Goal: Task Accomplishment & Management: Complete application form

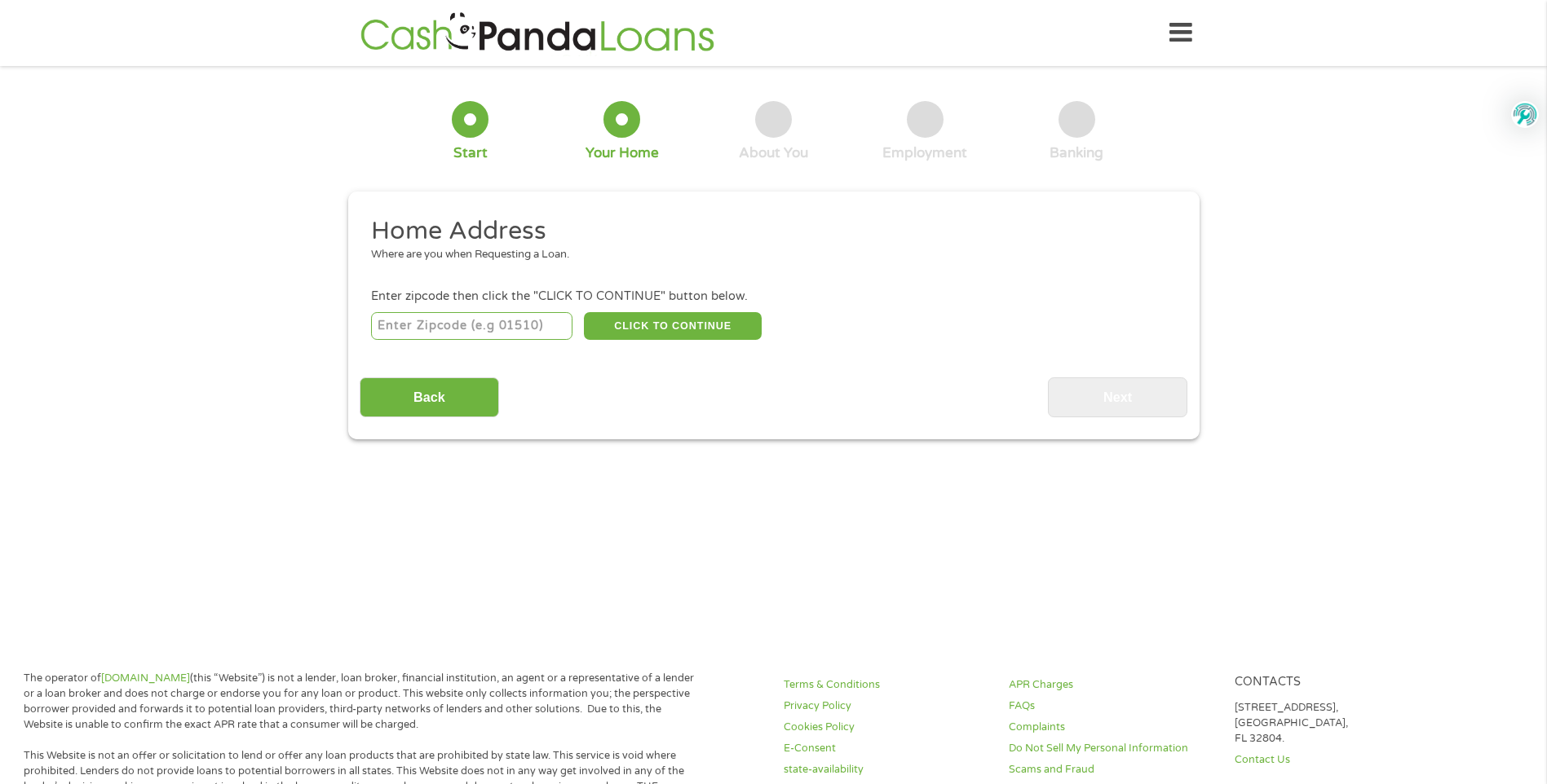
click at [452, 325] on input "number" at bounding box center [471, 326] width 202 height 28
type input "93454"
click at [663, 331] on button "CLICK TO CONTINUE" at bounding box center [672, 326] width 178 height 28
type input "93454"
type input "Santa [PERSON_NAME]"
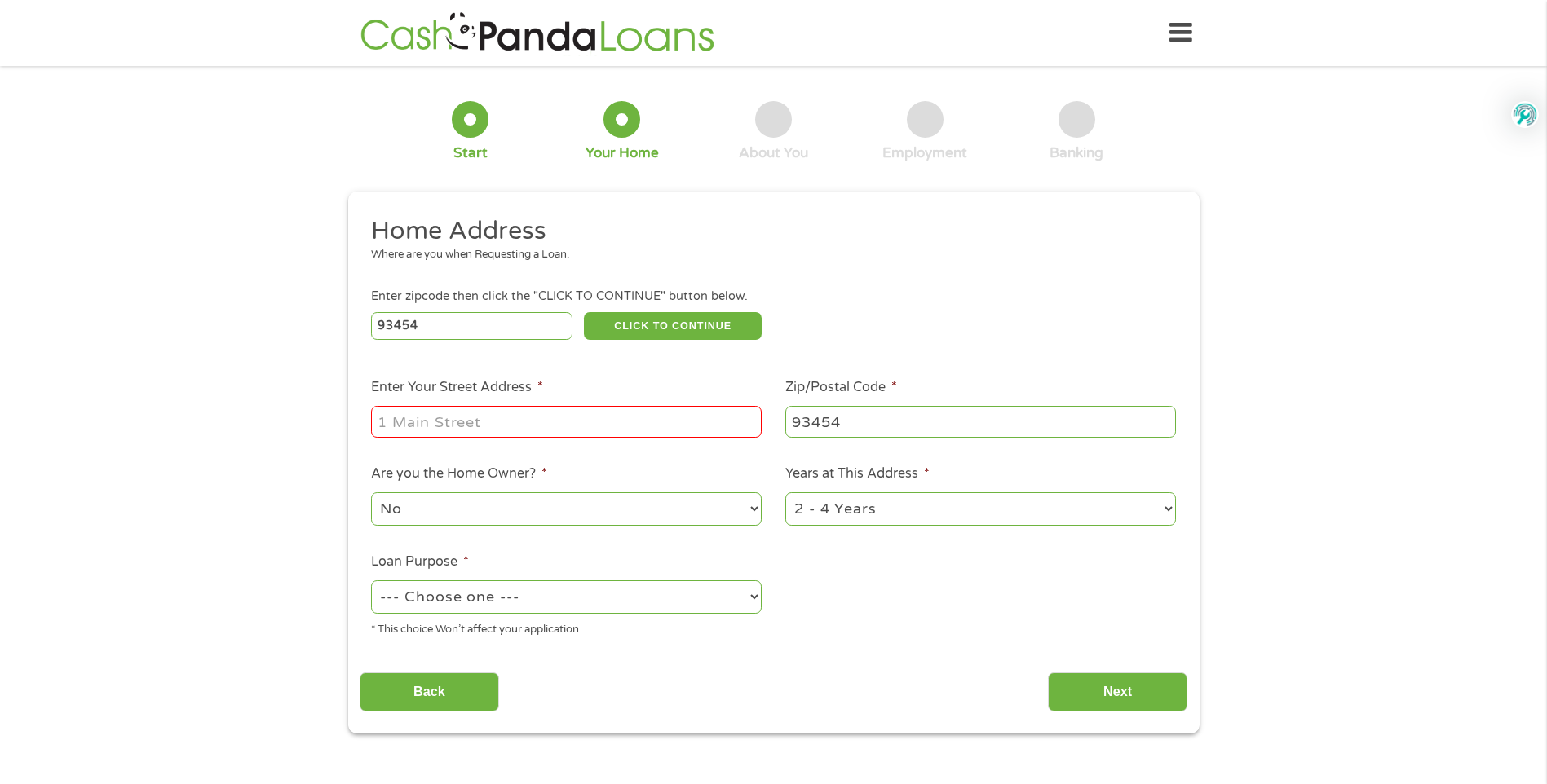
click at [624, 416] on input "Enter Your Street Address *" at bounding box center [566, 421] width 391 height 31
click at [746, 421] on input "[STREET_ADDRESS][PERSON_NAME]" at bounding box center [566, 421] width 391 height 31
click at [712, 417] on input "[STREET_ADDRESS][PERSON_NAME]" at bounding box center [566, 421] width 391 height 31
type input "[STREET_ADDRESS][PERSON_NAME]"
click at [1166, 513] on select "1 Year or less 1 - 2 Years 2 - 4 Years Over 4 Years" at bounding box center [980, 510] width 391 height 34
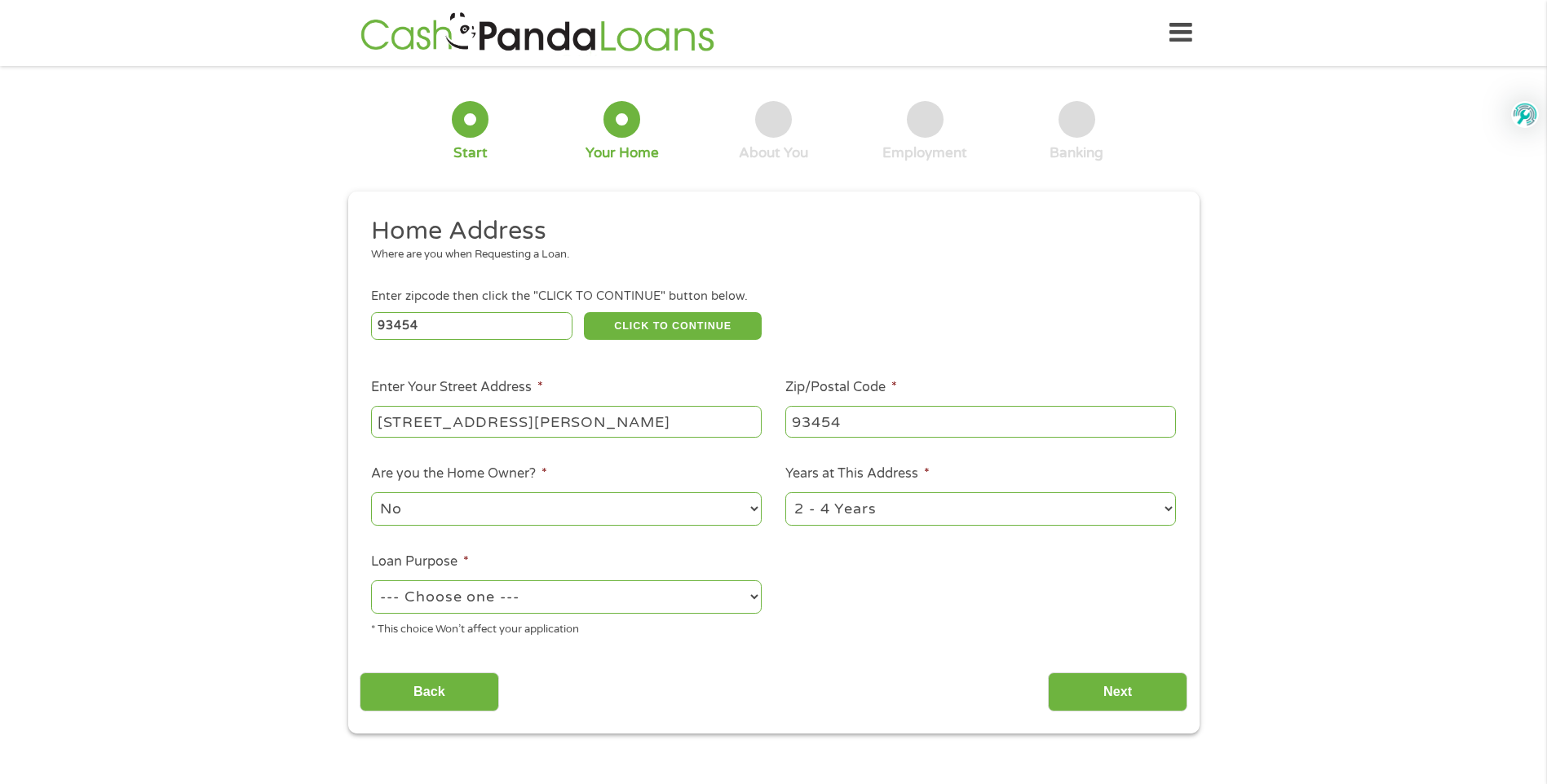
select select "60months"
click at [785, 493] on select "1 Year or less 1 - 2 Years 2 - 4 Years Over 4 Years" at bounding box center [980, 510] width 391 height 34
click at [754, 600] on select "--- Choose one --- Pay Bills Debt Consolidation Home Improvement Major Purchase…" at bounding box center [566, 597] width 391 height 34
select select "paybills"
click at [371, 580] on select "--- Choose one --- Pay Bills Debt Consolidation Home Improvement Major Purchase…" at bounding box center [566, 597] width 391 height 34
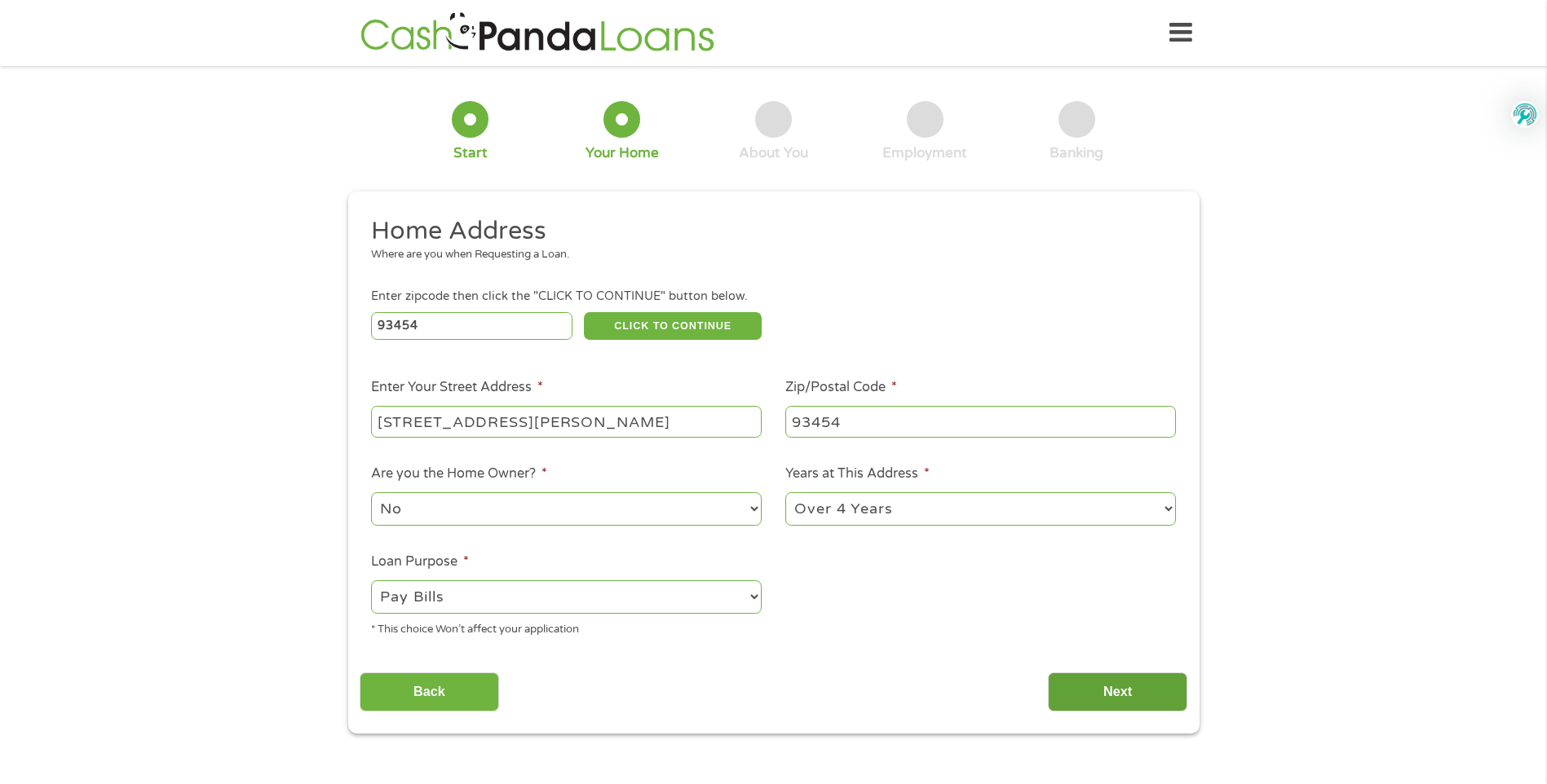
click at [1127, 702] on input "Next" at bounding box center [1117, 693] width 139 height 40
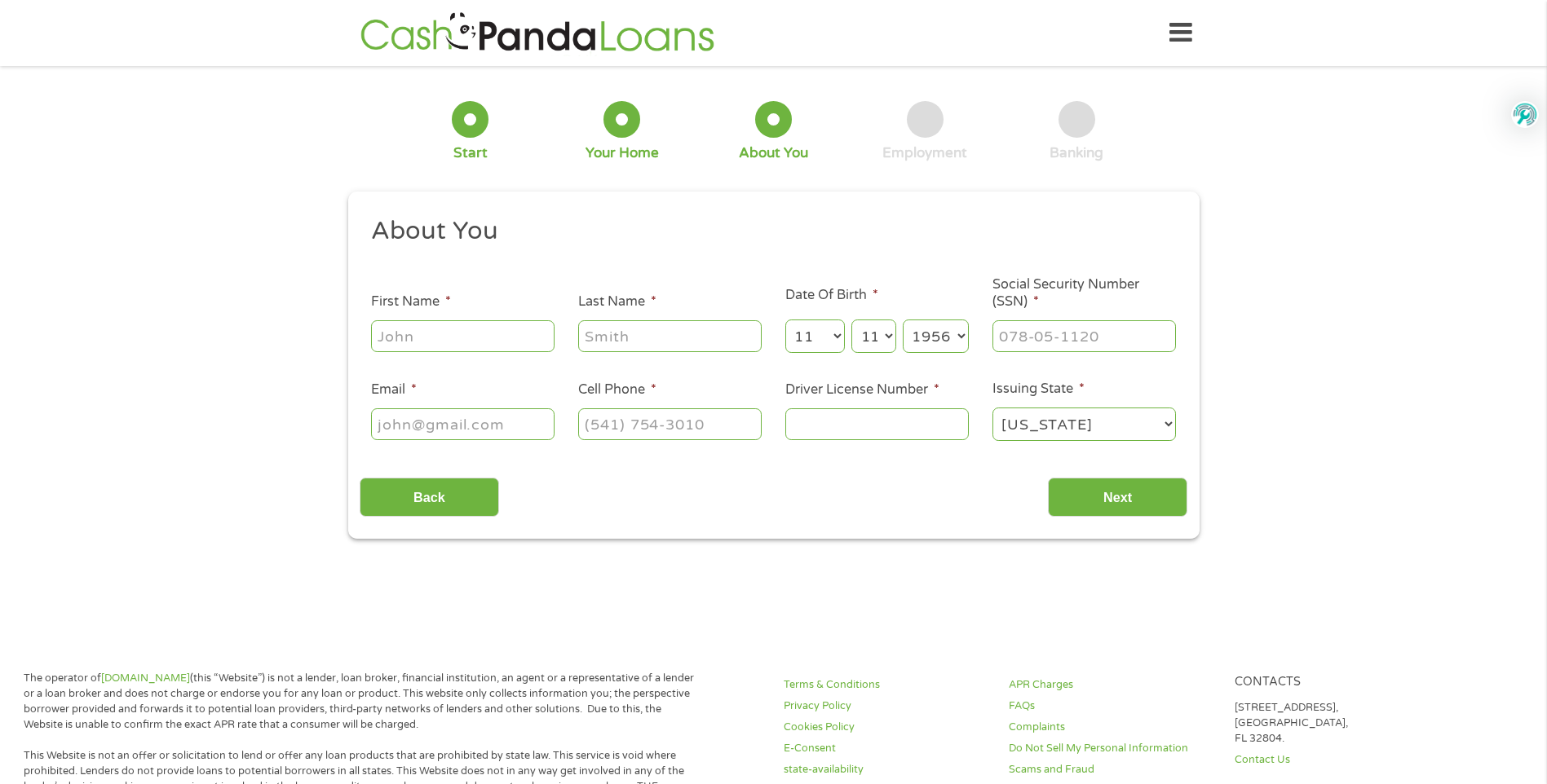
scroll to position [7, 7]
click at [471, 329] on input "First Name *" at bounding box center [462, 335] width 184 height 31
type input "[PERSON_NAME]"
select select "8"
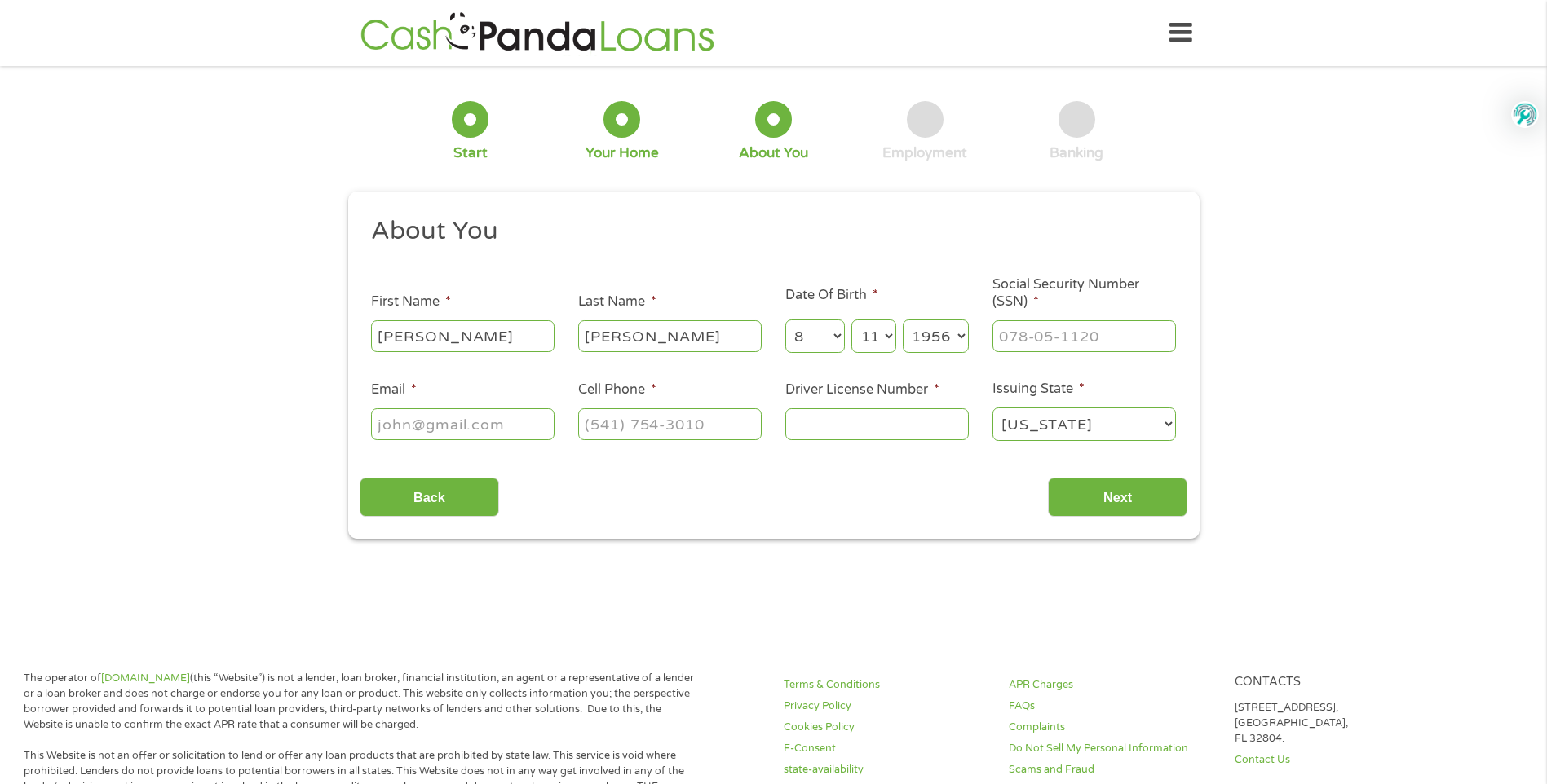
select select "30"
select select "1961"
type input "[EMAIL_ADDRESS][DOMAIN_NAME]"
type input "[PHONE_NUMBER]"
click at [956, 415] on input "Driver License Number *" at bounding box center [877, 423] width 184 height 31
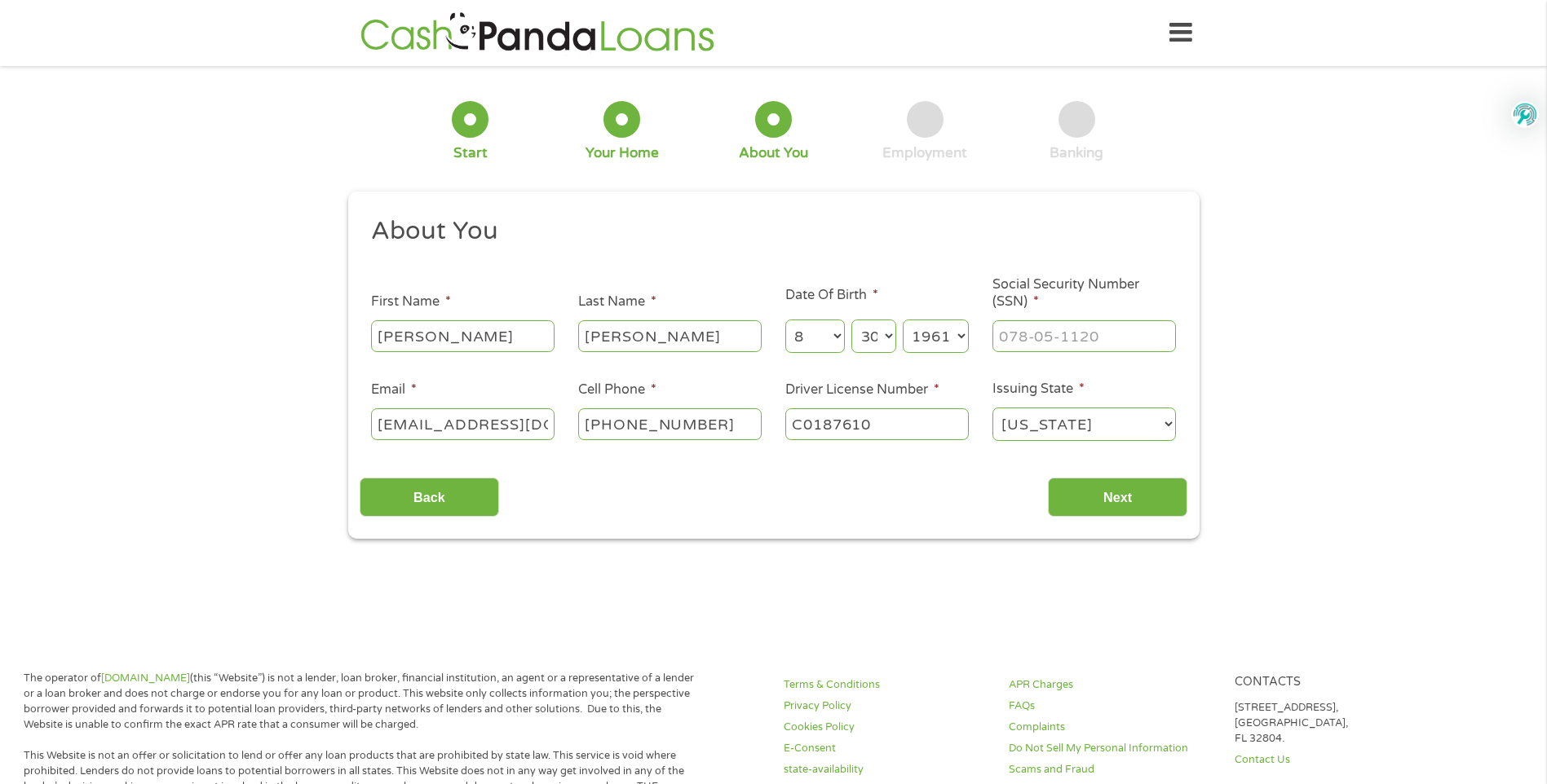
type input "C0187610"
click at [1134, 332] on input "___-__-____" at bounding box center [1084, 335] width 184 height 31
type input "551-37-5121"
click at [1149, 515] on input "Next" at bounding box center [1117, 498] width 139 height 40
click at [1147, 508] on input "Next" at bounding box center [1117, 498] width 139 height 40
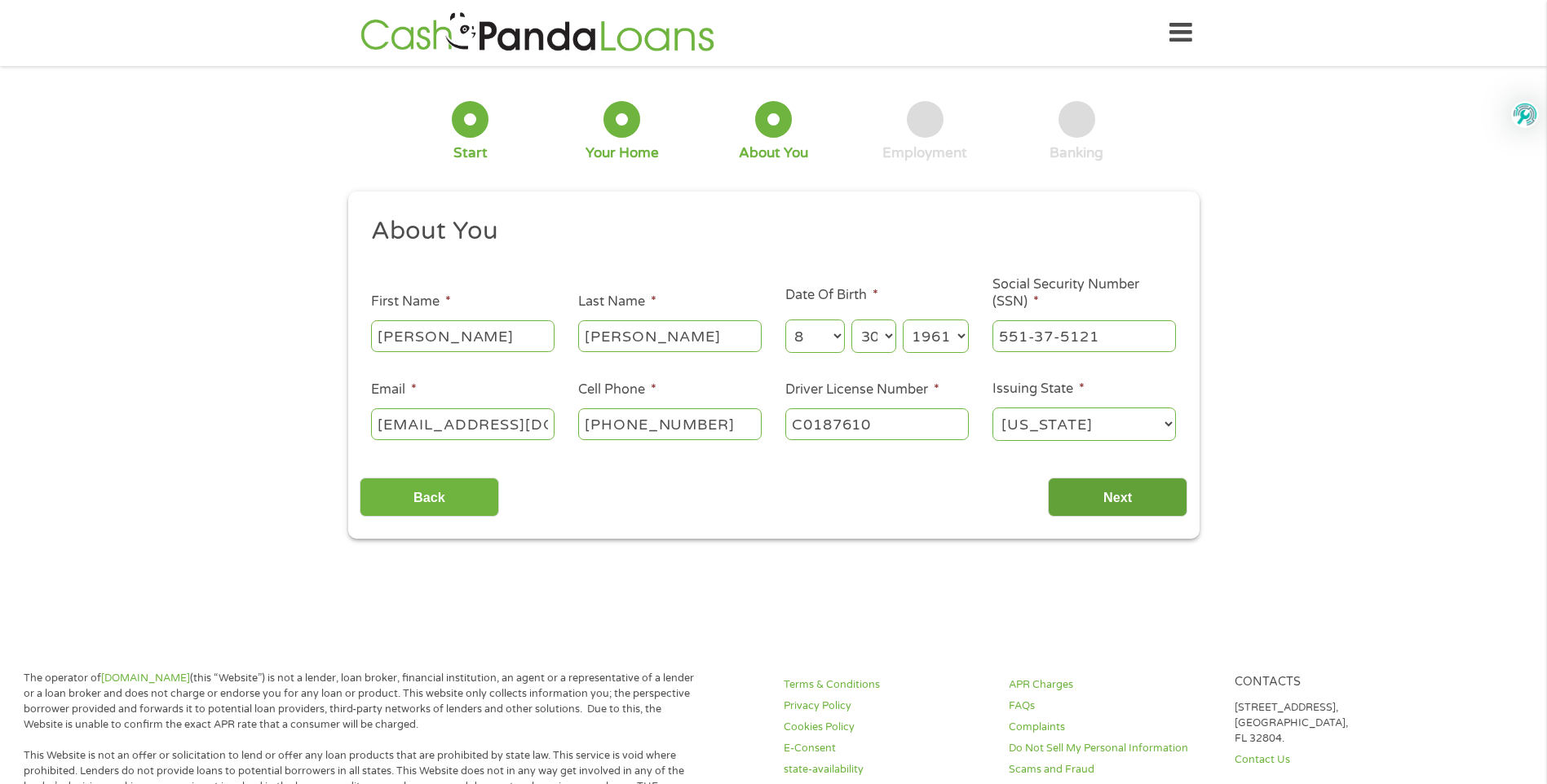
click at [1113, 501] on input "Next" at bounding box center [1117, 498] width 139 height 40
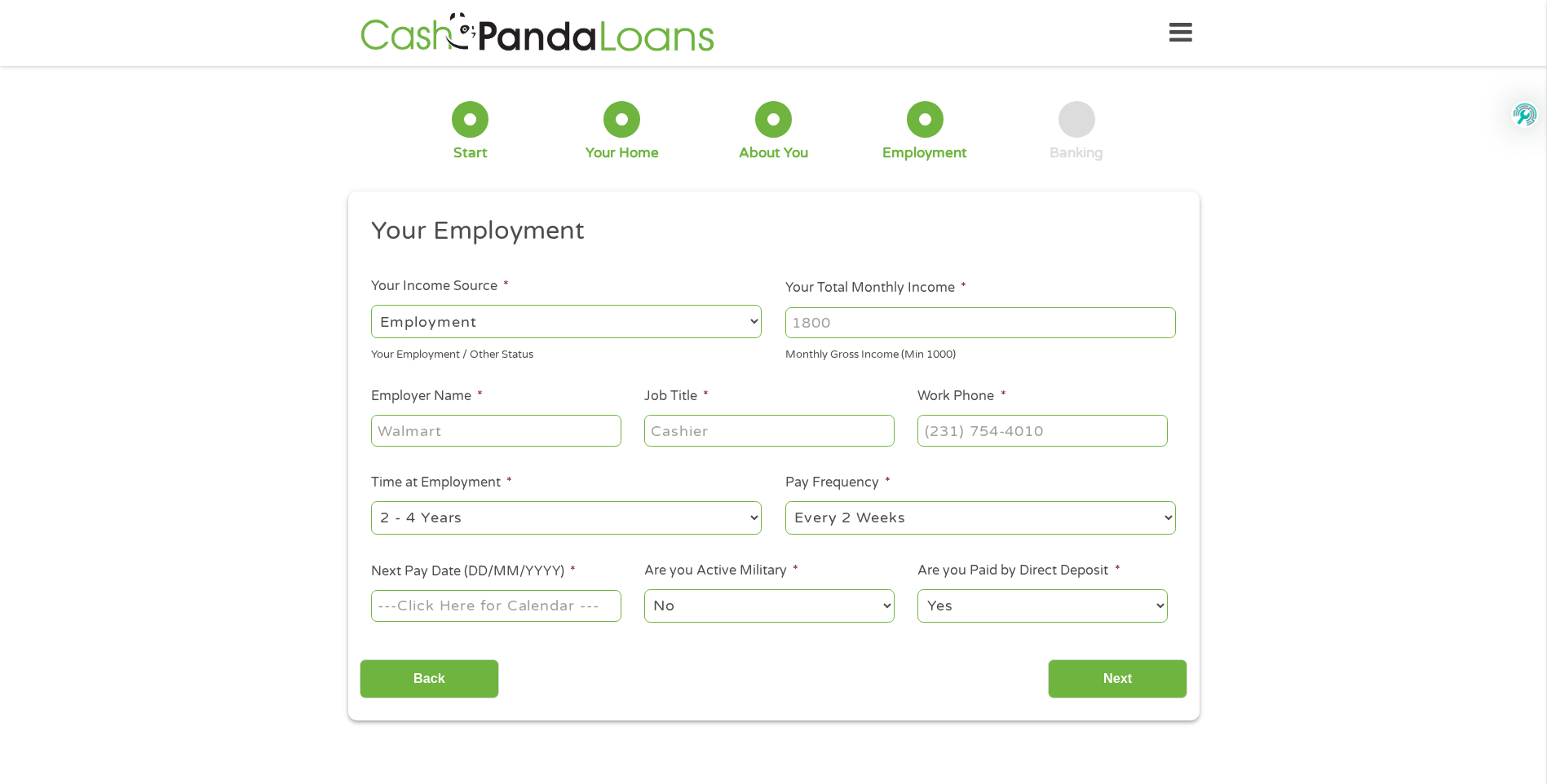
click at [890, 339] on div at bounding box center [980, 323] width 391 height 38
click at [659, 320] on select "--- Choose one --- Employment [DEMOGRAPHIC_DATA] Benefits" at bounding box center [566, 322] width 391 height 34
click at [371, 305] on select "--- Choose one --- Employment [DEMOGRAPHIC_DATA] Benefits" at bounding box center [566, 322] width 391 height 34
click at [847, 321] on input "Your Total Monthly Income *" at bounding box center [980, 322] width 391 height 31
type input "2500"
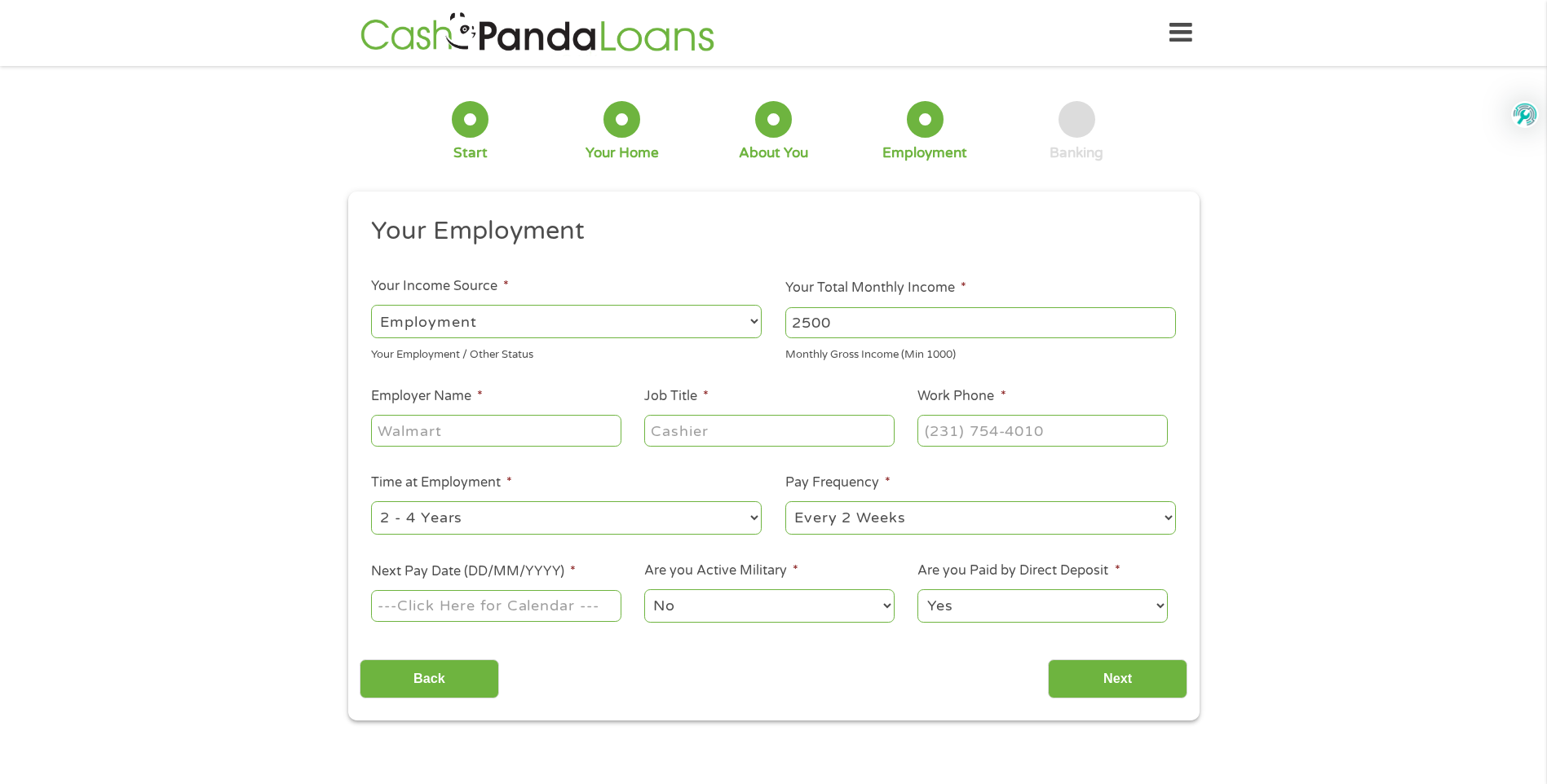
click at [546, 423] on input "Employer Name *" at bounding box center [495, 430] width 250 height 31
type input "[GEOGRAPHIC_DATA][PERSON_NAME][PERSON_NAME]"
click at [861, 435] on input "Job Title *" at bounding box center [769, 430] width 250 height 31
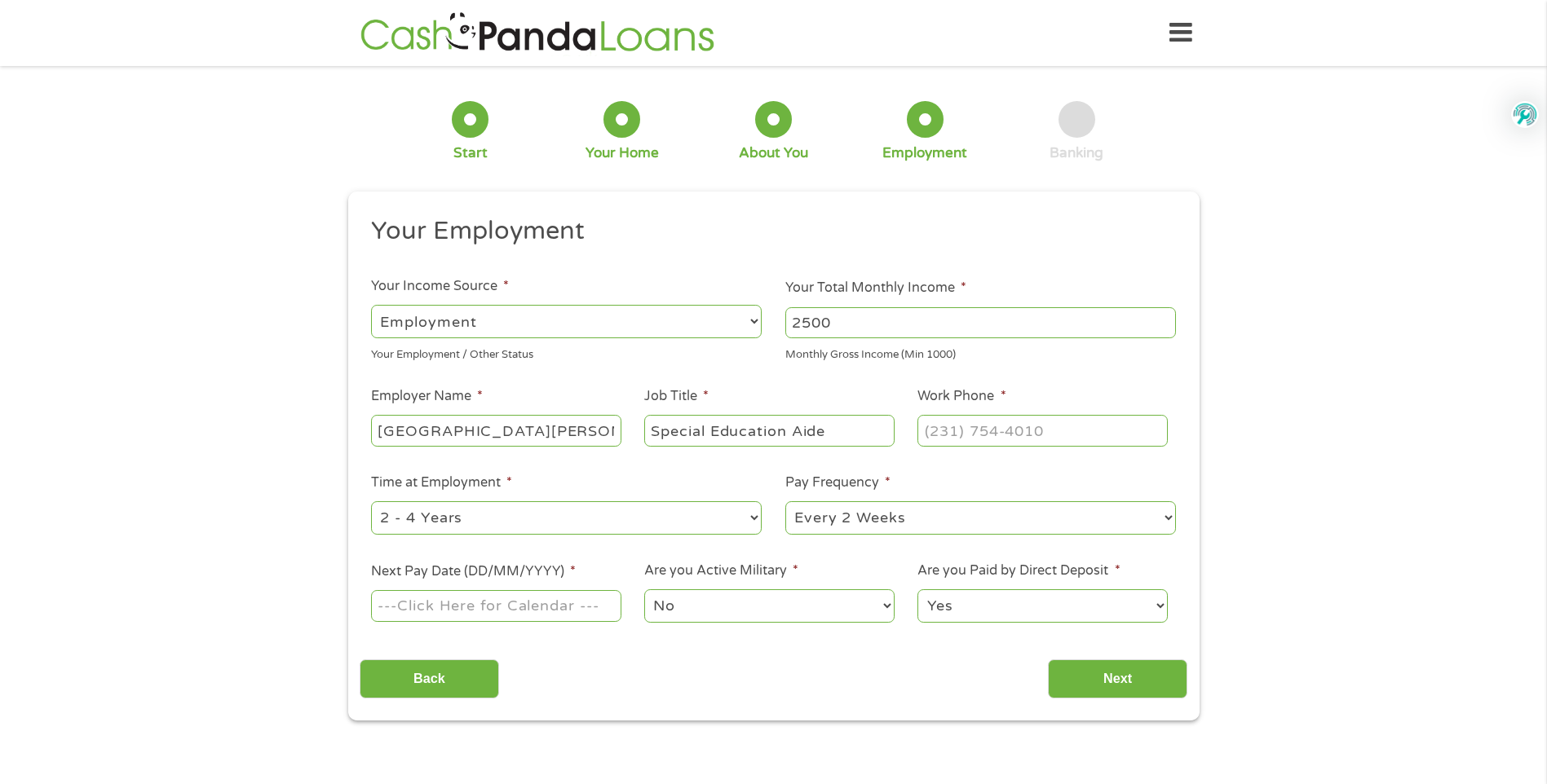
type input "Special Education Aide"
click at [1062, 426] on input "(___) ___-____" at bounding box center [1042, 430] width 250 height 31
type input "[PHONE_NUMBER]"
click at [568, 520] on select "--- Choose one --- 1 Year or less 1 - 2 Years 2 - 4 Years Over 4 Years" at bounding box center [566, 519] width 391 height 34
select select "60months"
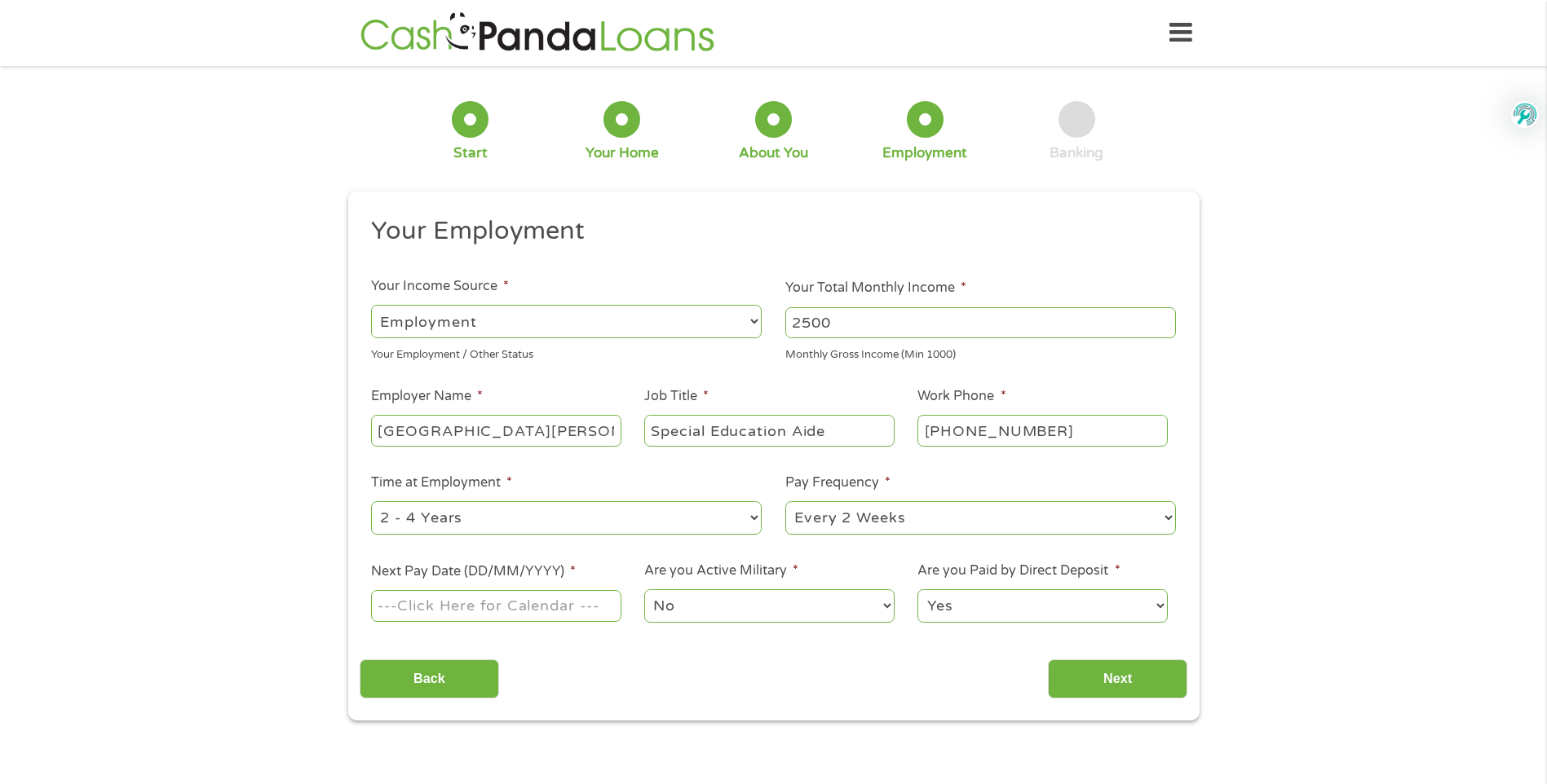
click at [371, 502] on select "--- Choose one --- 1 Year or less 1 - 2 Years 2 - 4 Years Over 4 Years" at bounding box center [566, 519] width 391 height 34
drag, startPoint x: 1179, startPoint y: 515, endPoint x: 1156, endPoint y: 515, distance: 23.0
click at [1176, 515] on li "Pay Frequency * --- Choose one --- Every 2 Weeks Every Week Monthly Semi-Monthly" at bounding box center [981, 505] width 415 height 65
click at [1156, 515] on select "--- Choose one --- Every 2 Weeks Every Week Monthly Semi-Monthly" at bounding box center [980, 519] width 391 height 34
select select "monthly"
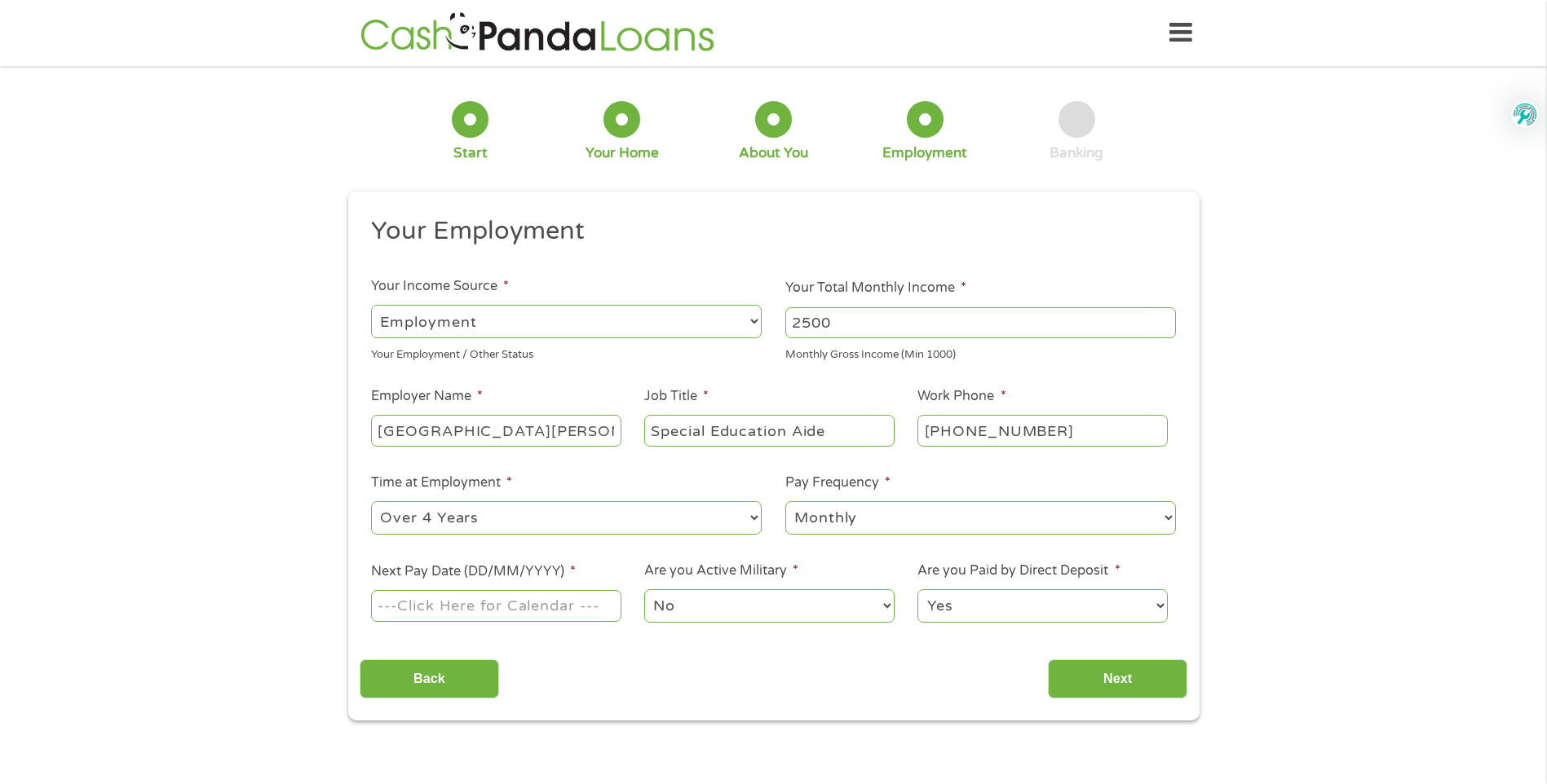
click at [785, 502] on select "--- Choose one --- Every 2 Weeks Every Week Monthly Semi-Monthly" at bounding box center [980, 519] width 391 height 34
click at [587, 608] on input "Next Pay Date (DD/MM/YYYY) *" at bounding box center [495, 605] width 250 height 31
type input "[DATE]"
click at [1137, 681] on input "Next" at bounding box center [1117, 680] width 139 height 40
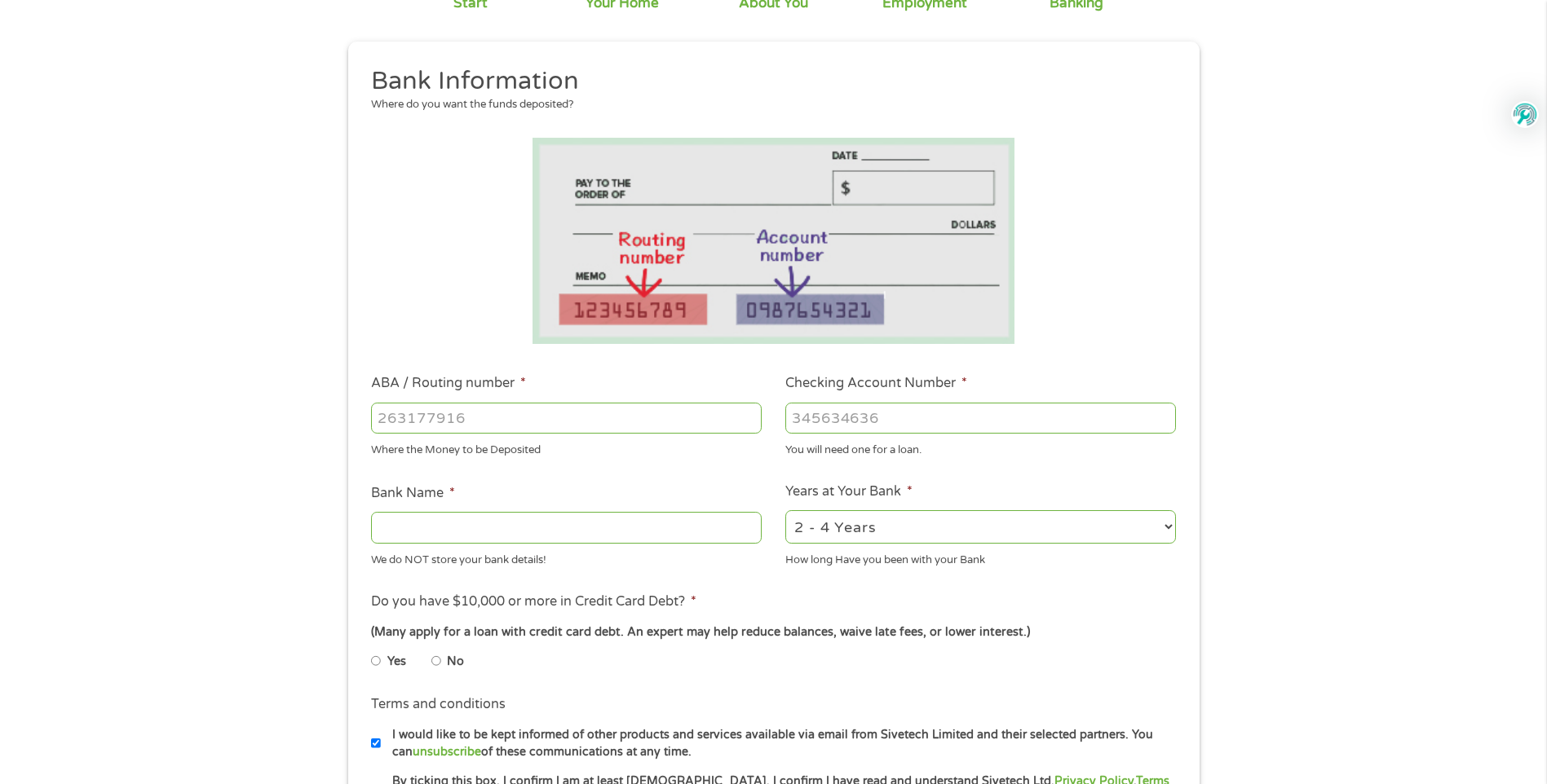
scroll to position [163, 0]
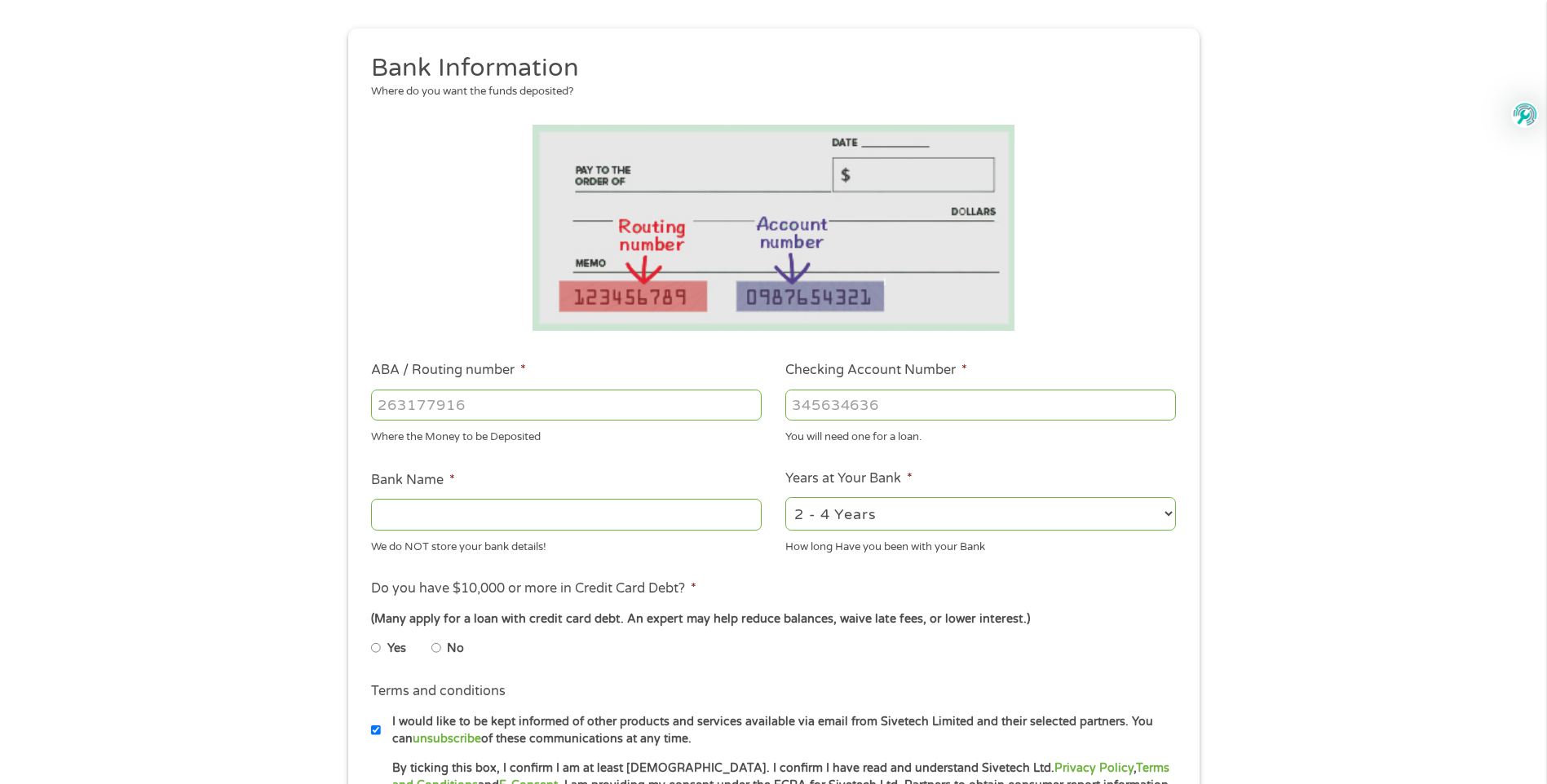
click at [526, 401] on input "ABA / Routing number *" at bounding box center [566, 404] width 391 height 31
type input "322271627"
type input "[PERSON_NAME] [PERSON_NAME] BANK NA"
type input "322271627"
click at [942, 410] on input "Checking Account Number *" at bounding box center [980, 404] width 391 height 31
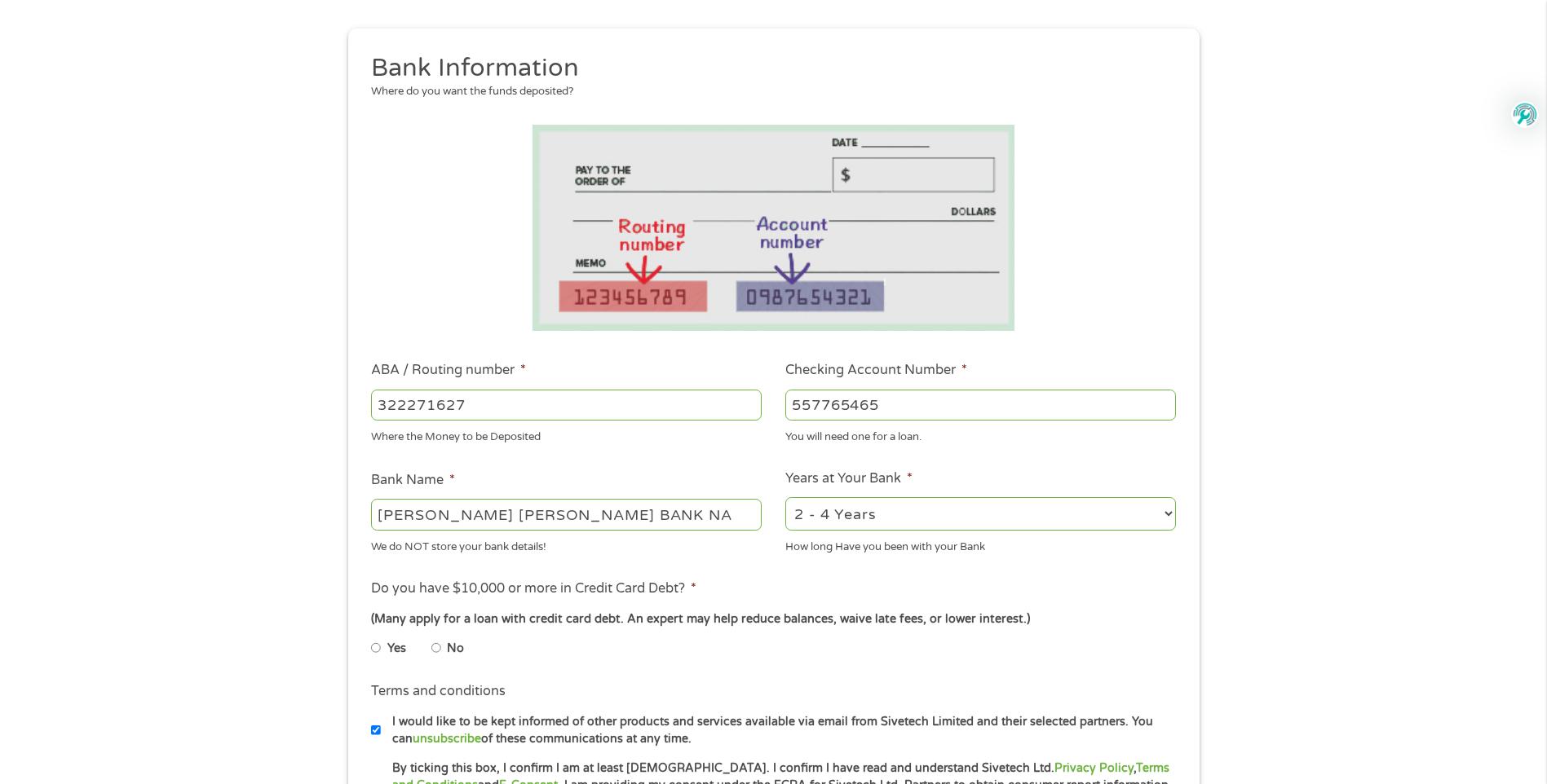
type input "557765465"
click at [1110, 520] on select "2 - 4 Years 6 - 12 Months 1 - 2 Years Over 4 Years" at bounding box center [980, 514] width 391 height 34
select select "60months"
click at [785, 497] on select "2 - 4 Years 6 - 12 Months 1 - 2 Years Over 4 Years" at bounding box center [980, 514] width 391 height 34
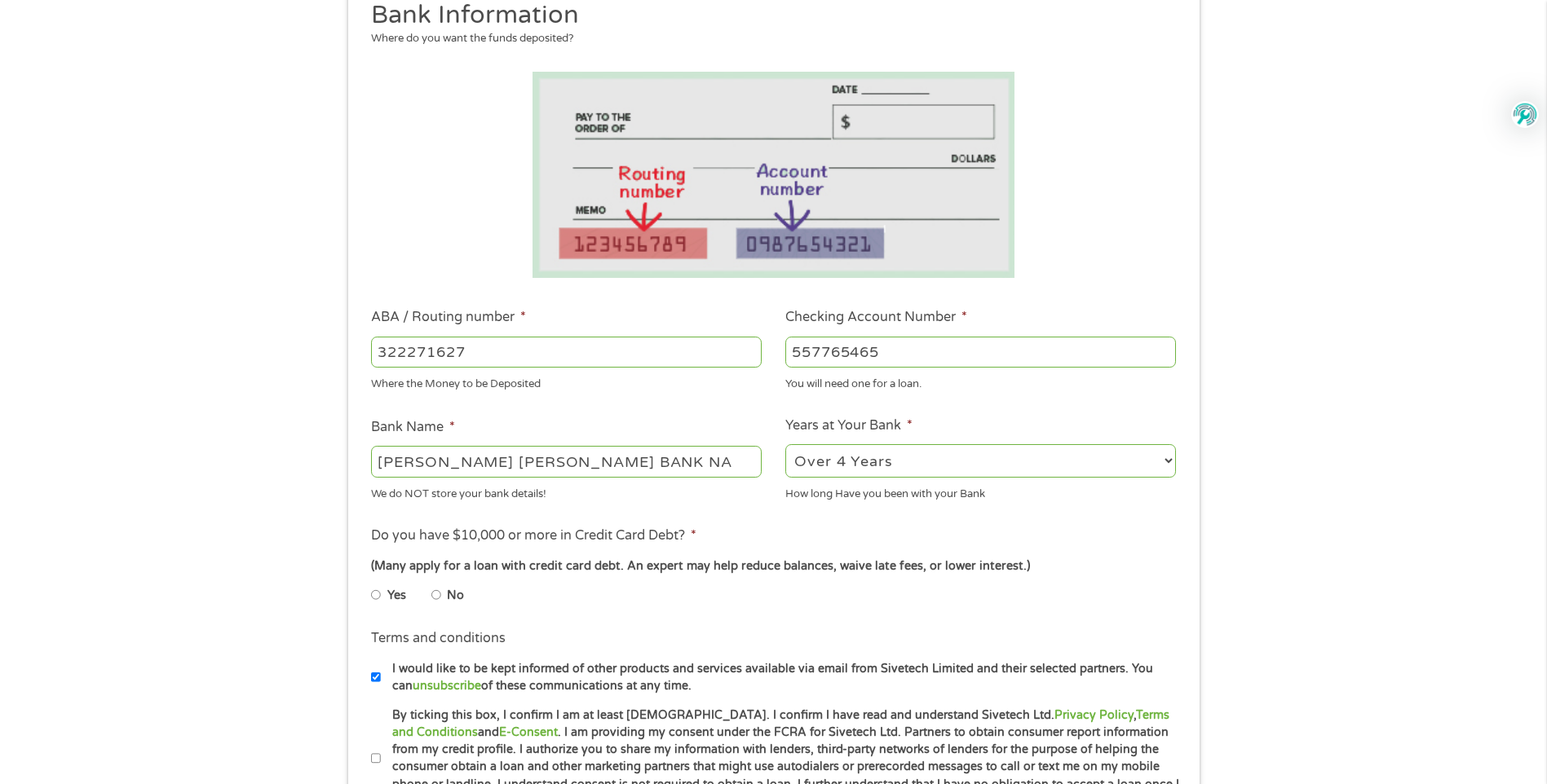
scroll to position [244, 0]
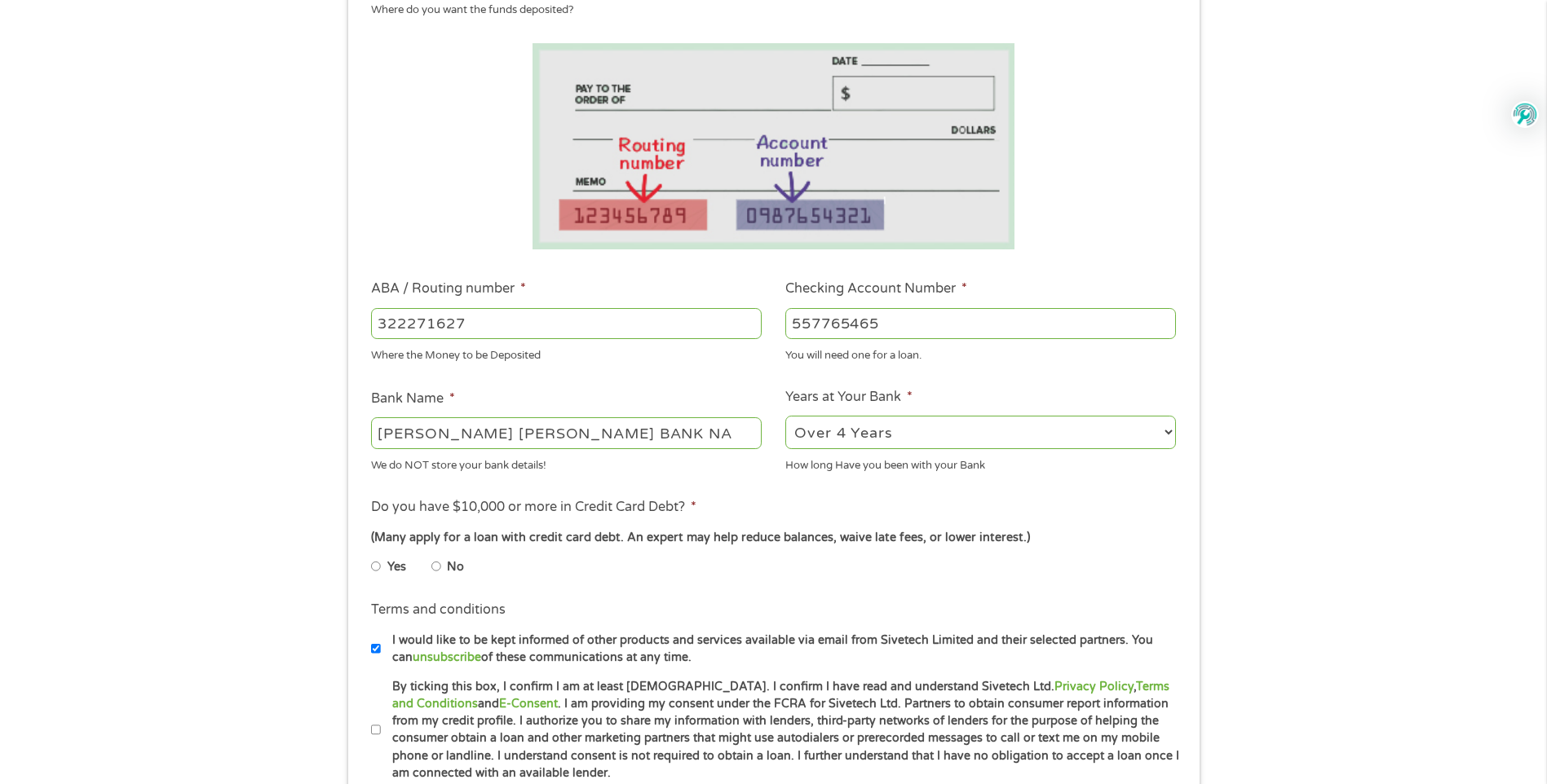
click at [437, 568] on input "No" at bounding box center [436, 566] width 10 height 26
radio input "true"
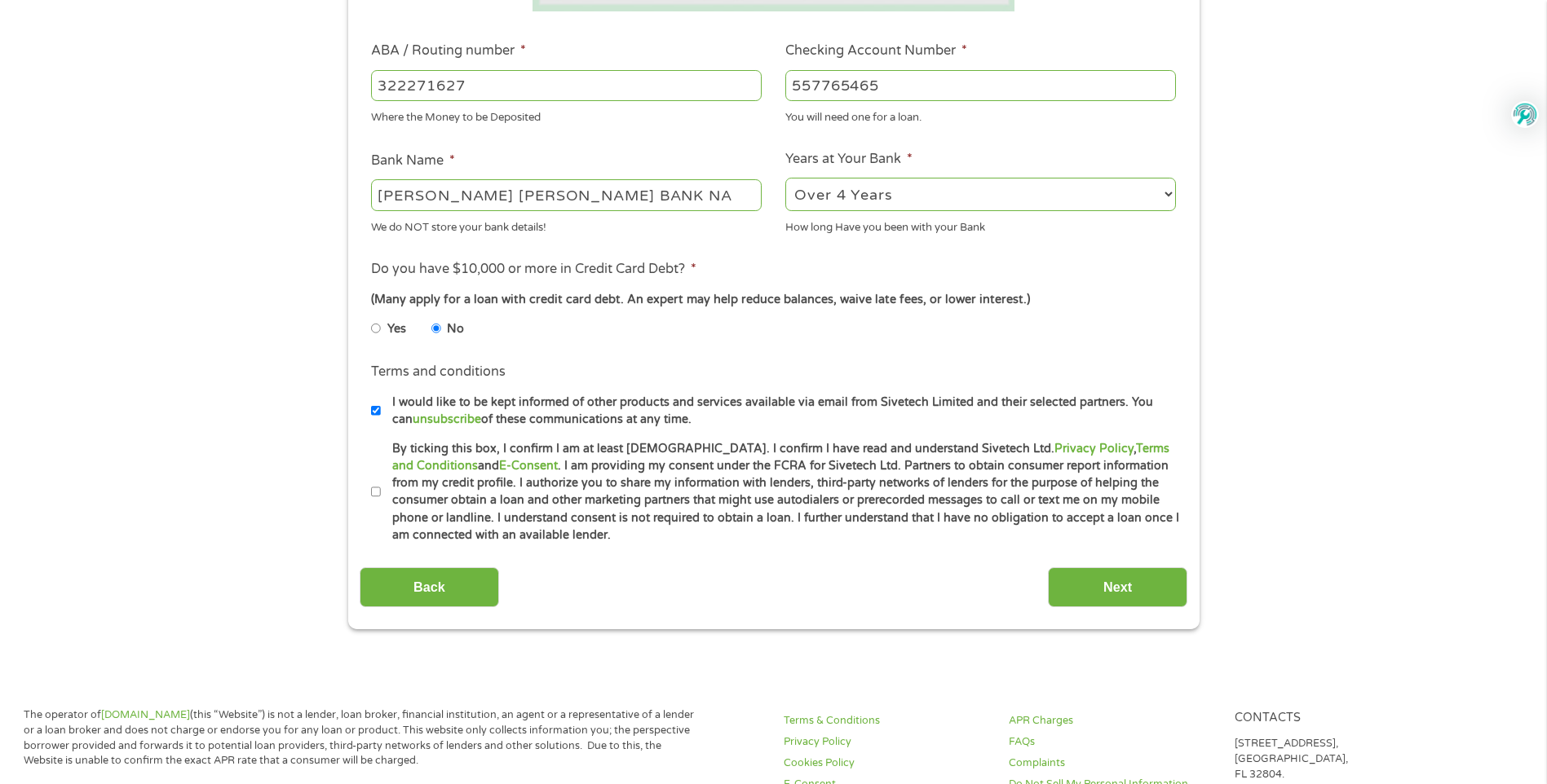
scroll to position [489, 0]
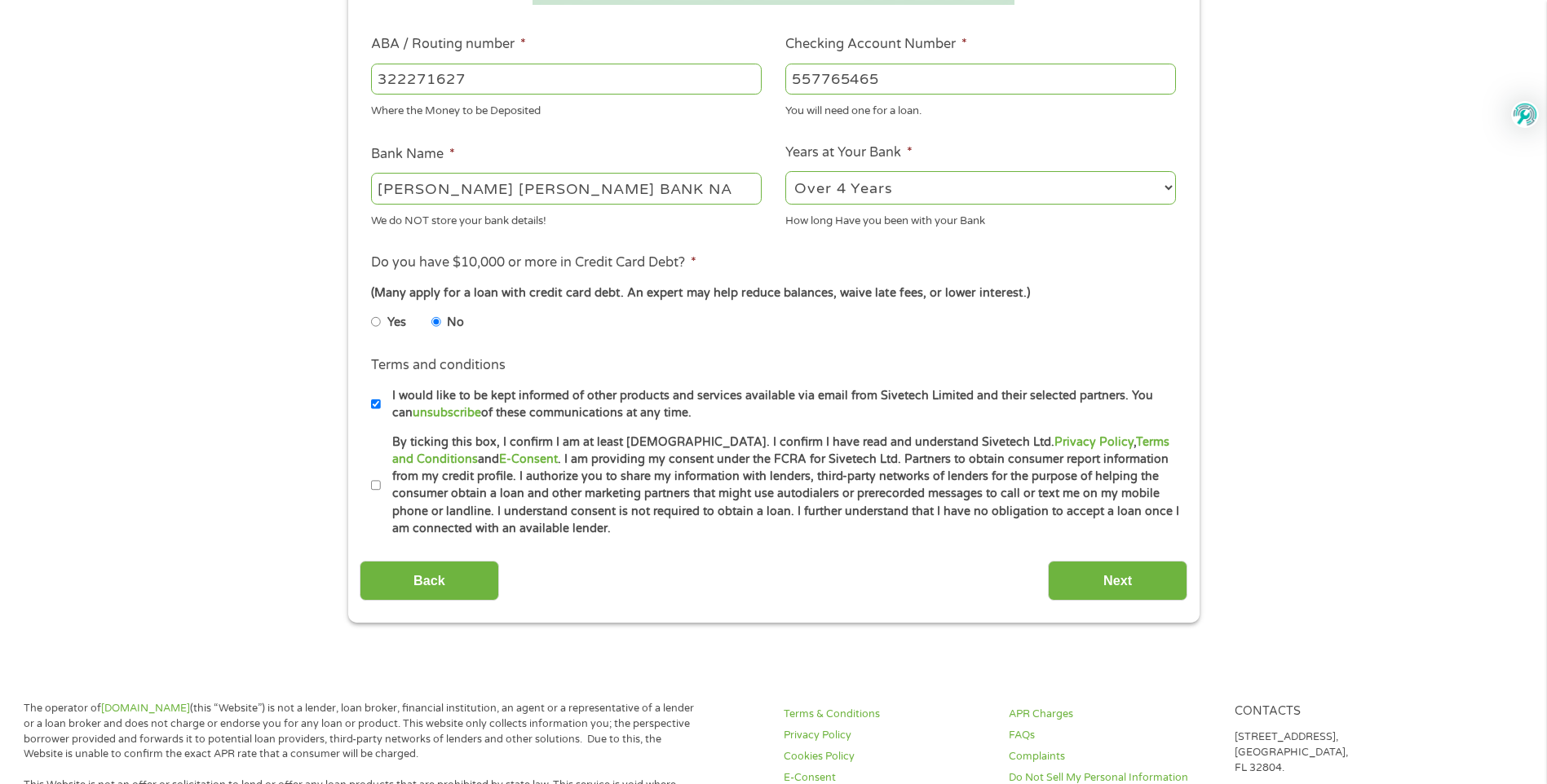
click at [379, 489] on input "By ticking this box, I confirm I am at least [DEMOGRAPHIC_DATA]. I confirm I ha…" at bounding box center [376, 486] width 10 height 26
checkbox input "true"
click at [1125, 580] on input "Next" at bounding box center [1117, 580] width 139 height 40
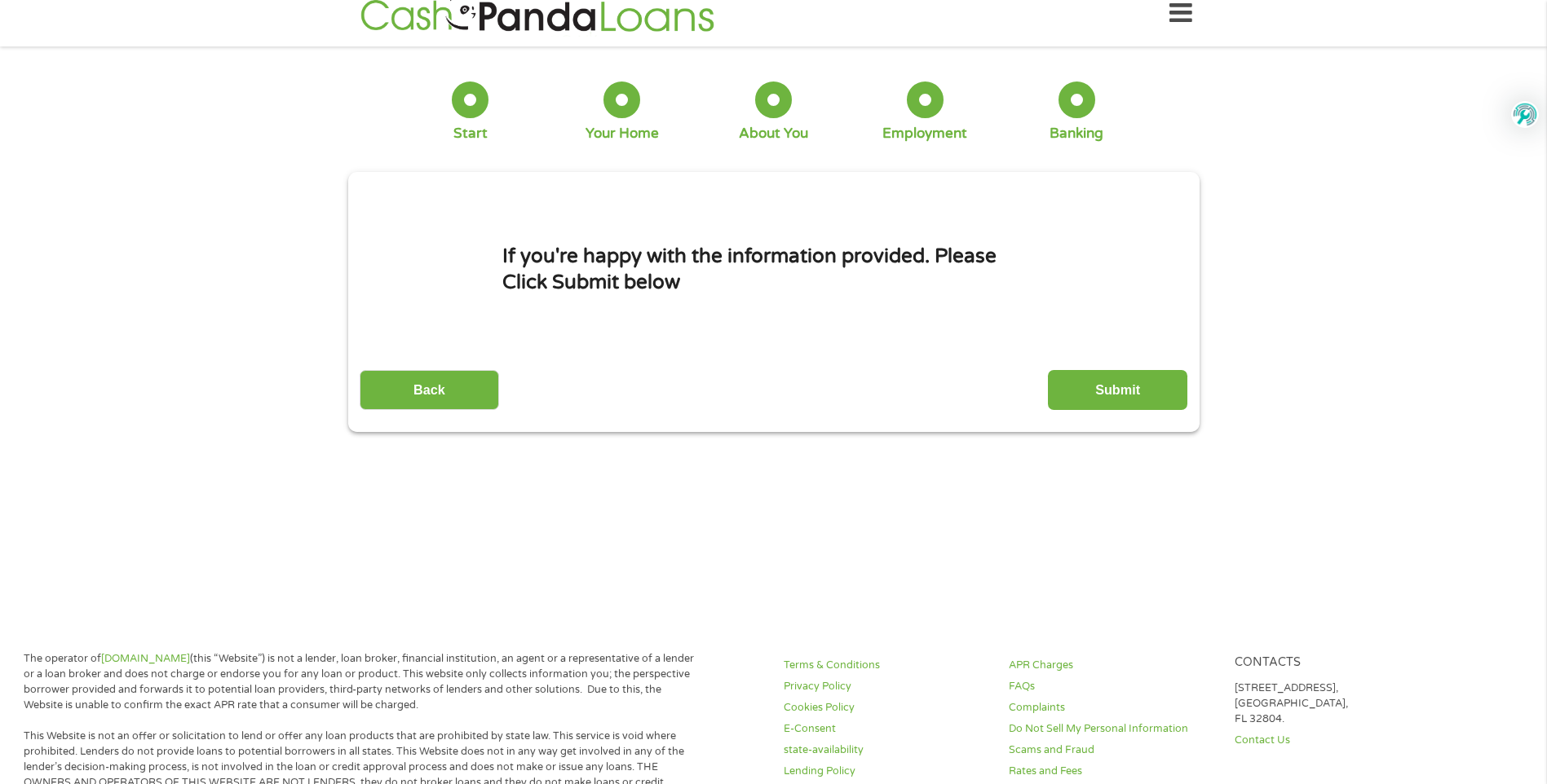
scroll to position [0, 0]
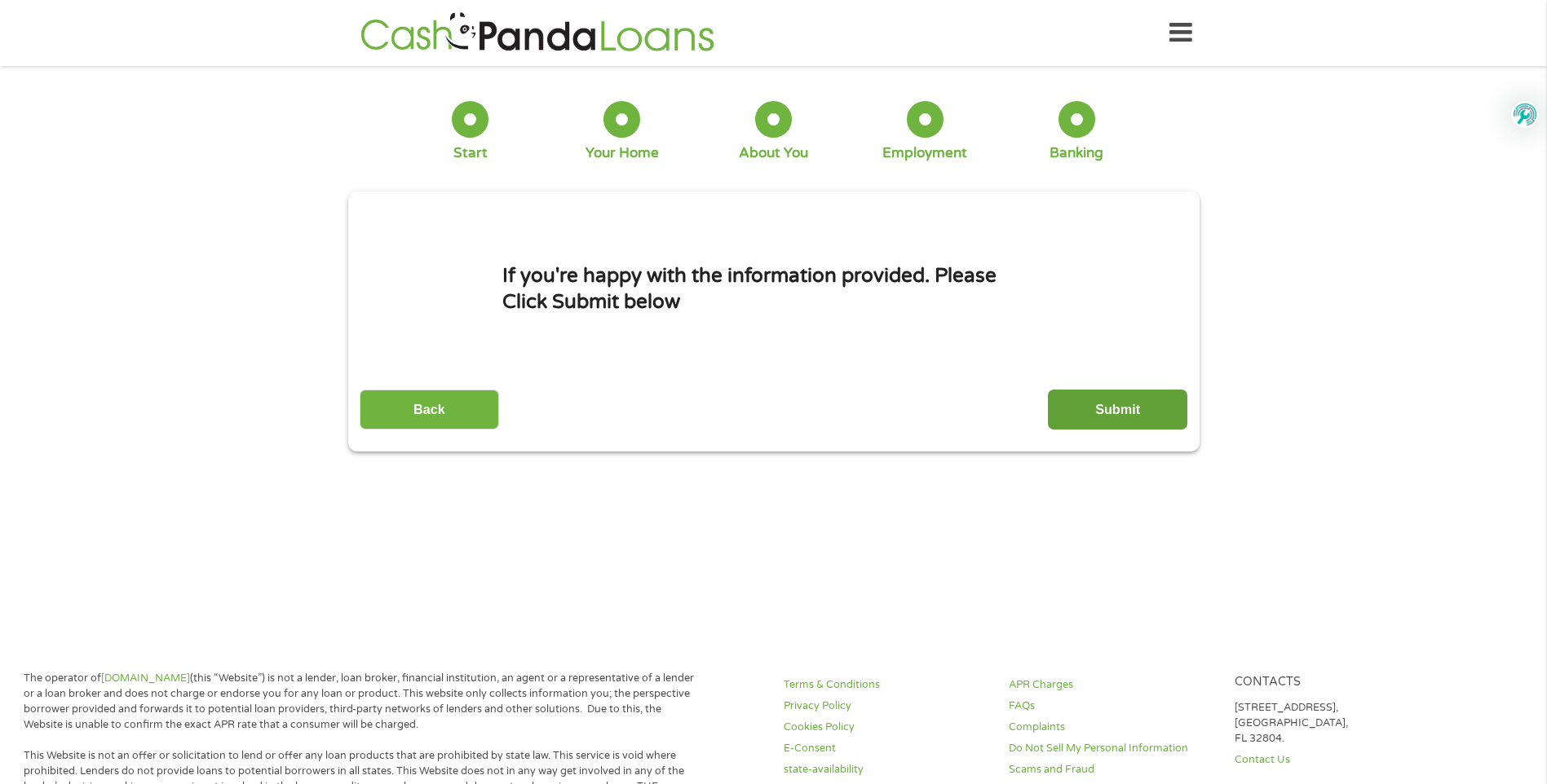
click at [1133, 410] on input "Submit" at bounding box center [1117, 409] width 139 height 40
